Goal: Information Seeking & Learning: Learn about a topic

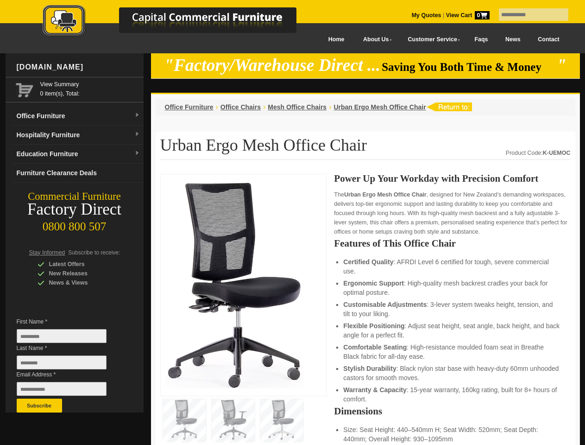
click at [528, 15] on input "text" at bounding box center [533, 14] width 69 height 13
click at [69, 364] on input "Last Name *" at bounding box center [62, 362] width 90 height 14
click at [39, 405] on button "Subscribe" at bounding box center [39, 405] width 45 height 14
click at [365, 309] on li "Customisable Adjustments : 3-lever system tweaks height, tension, and tilt to y…" at bounding box center [452, 309] width 218 height 19
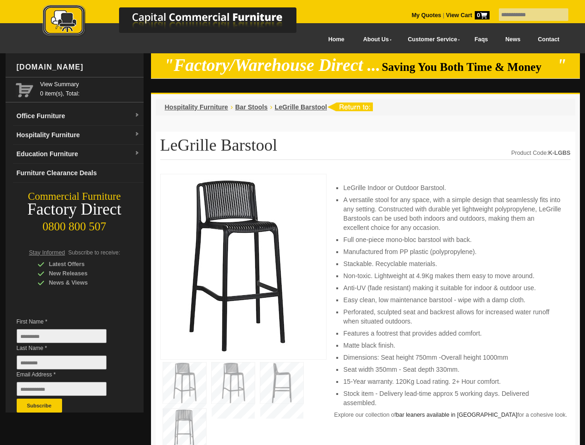
click at [528, 15] on input "text" at bounding box center [533, 14] width 69 height 13
click at [69, 364] on input "Last Name *" at bounding box center [62, 362] width 90 height 14
click at [39, 405] on button "Subscribe" at bounding box center [39, 405] width 45 height 14
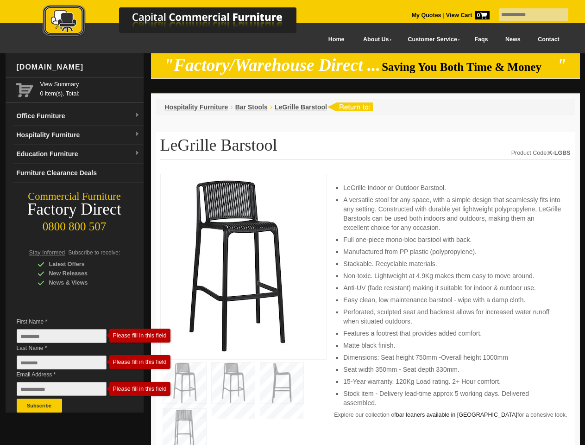
click at [365, 309] on li "Perforated, sculpted seat and backrest allows for increased water runoff when s…" at bounding box center [452, 316] width 218 height 19
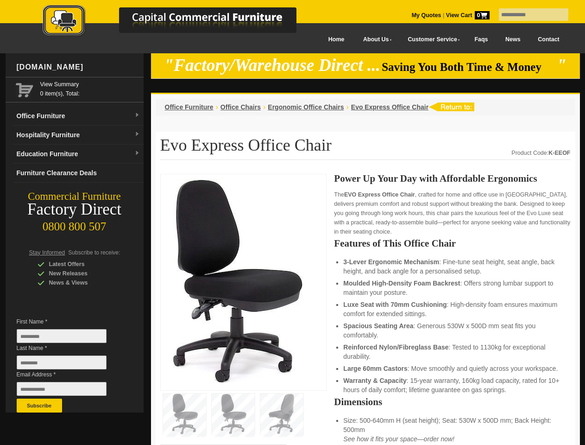
click at [528, 15] on input "text" at bounding box center [533, 14] width 69 height 13
click at [69, 364] on input "Last Name *" at bounding box center [62, 362] width 90 height 14
click at [39, 405] on button "Subscribe" at bounding box center [39, 405] width 45 height 14
click at [365, 309] on li "Luxe Seat with 70mm Cushioning : High-density foam ensures maximum comfort for …" at bounding box center [452, 309] width 218 height 19
